Goal: Task Accomplishment & Management: Manage account settings

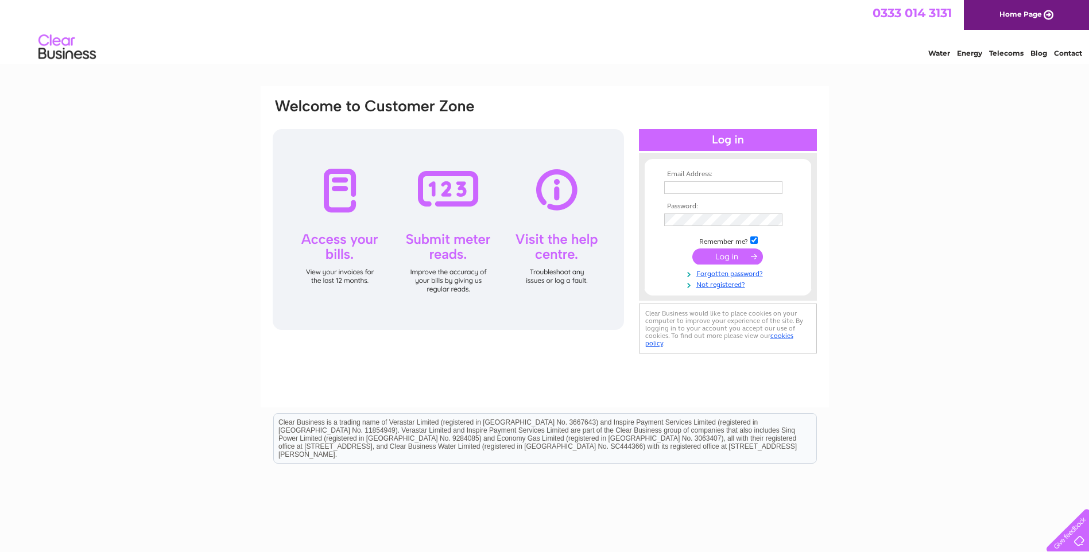
type input "caroldiack@taylors-auctions.com"
click at [737, 256] on input "submit" at bounding box center [727, 257] width 71 height 16
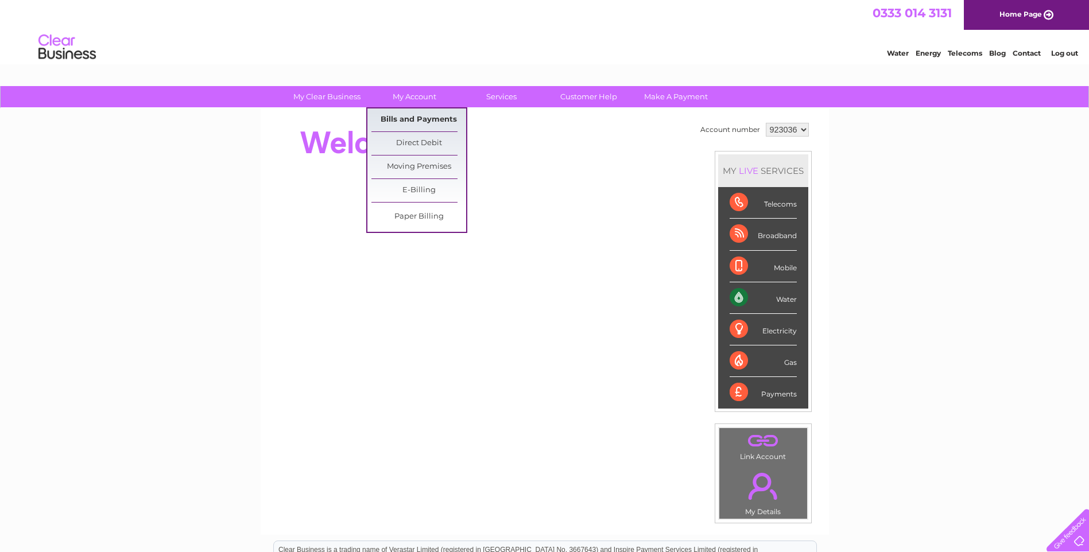
click at [395, 121] on link "Bills and Payments" at bounding box center [418, 119] width 95 height 23
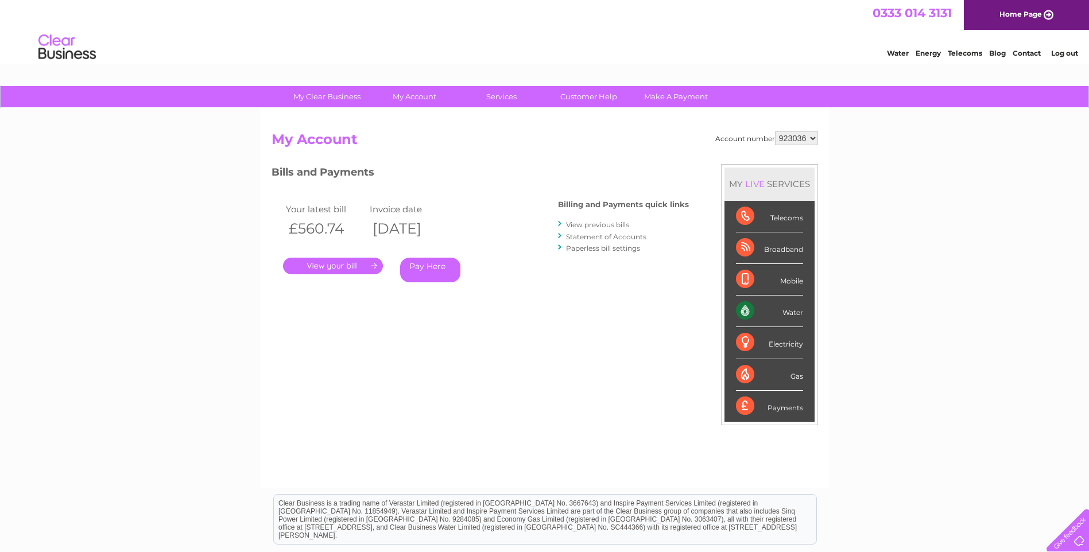
click at [343, 262] on link "." at bounding box center [333, 266] width 100 height 17
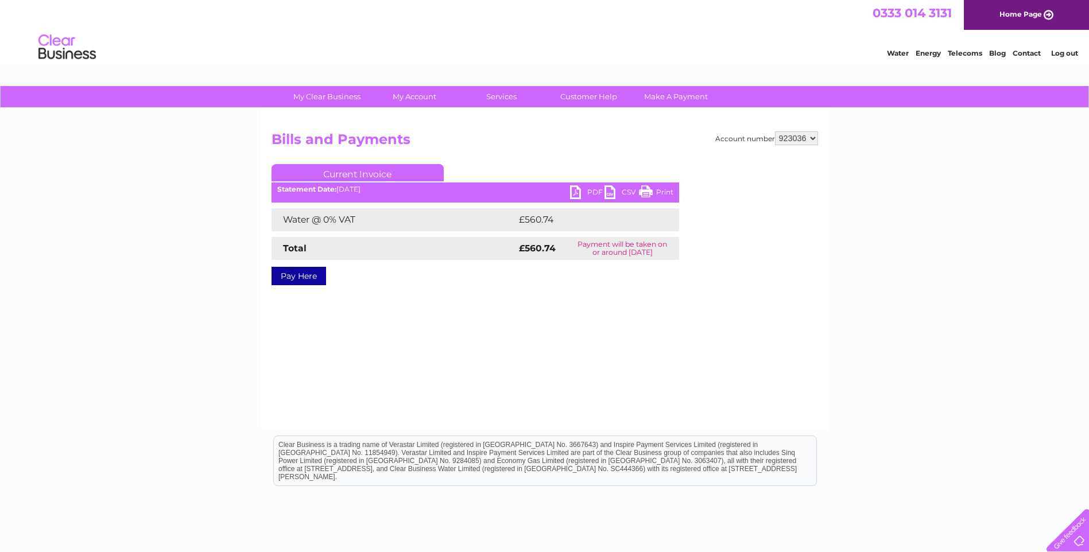
click at [589, 191] on link "PDF" at bounding box center [587, 193] width 34 height 17
